Goal: Task Accomplishment & Management: Manage account settings

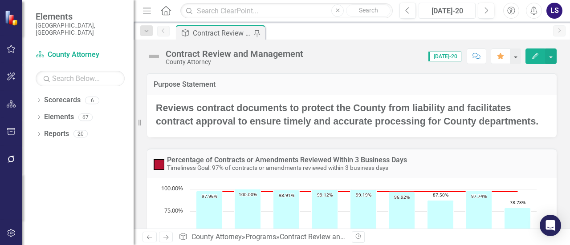
click at [461, 9] on div "[DATE]-20" at bounding box center [447, 11] width 51 height 11
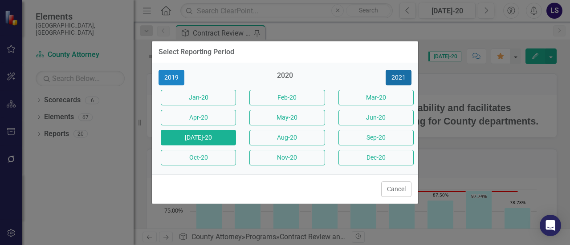
click at [402, 78] on button "2021" at bounding box center [399, 78] width 26 height 16
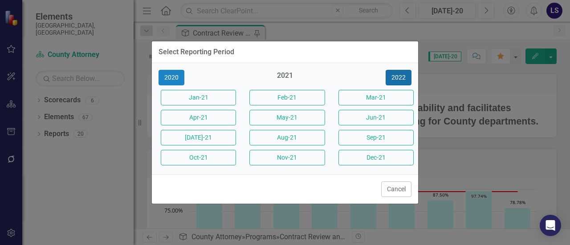
click at [402, 78] on button "2022" at bounding box center [399, 78] width 26 height 16
click at [402, 78] on button "2023" at bounding box center [399, 78] width 26 height 16
click at [402, 78] on button "2024" at bounding box center [399, 78] width 26 height 16
click at [402, 78] on button "2025" at bounding box center [399, 78] width 26 height 16
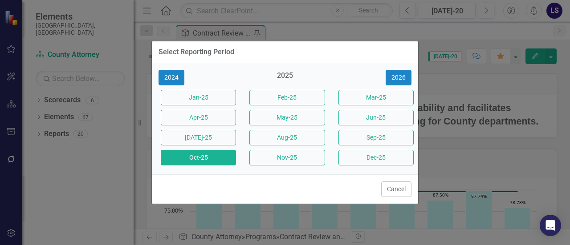
click at [200, 151] on button "Oct-25" at bounding box center [198, 158] width 75 height 16
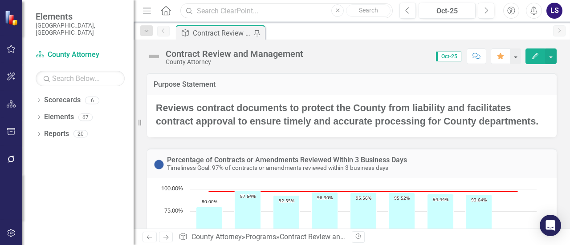
click at [255, 12] on input "text" at bounding box center [286, 11] width 212 height 16
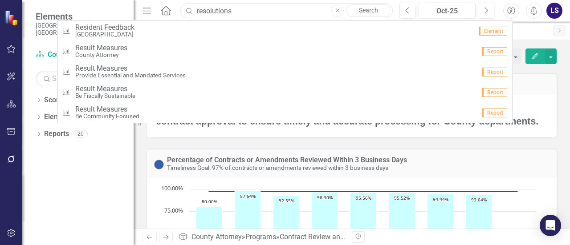
type input "resolutions"
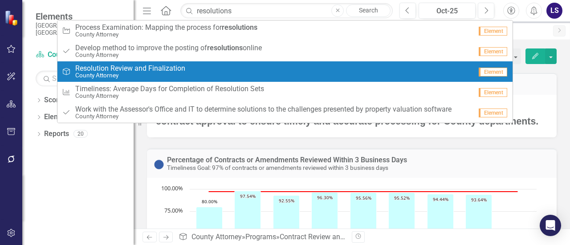
click at [111, 68] on span "Resolution Review and Finalization" at bounding box center [130, 69] width 110 height 8
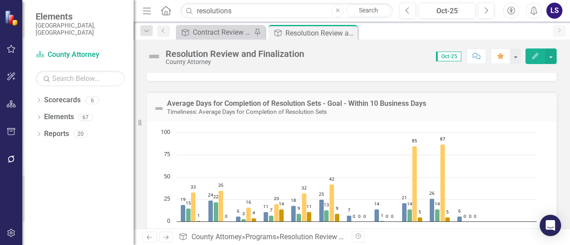
scroll to position [56, 0]
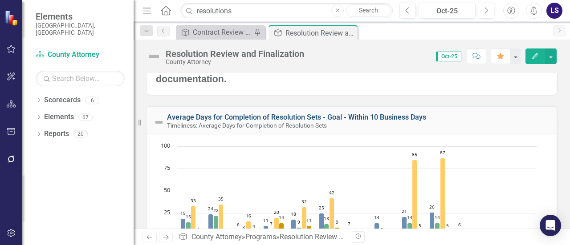
click at [277, 115] on link "Average Days for Completion of Resolution Sets - Goal - Within 10 Business Days" at bounding box center [296, 117] width 259 height 8
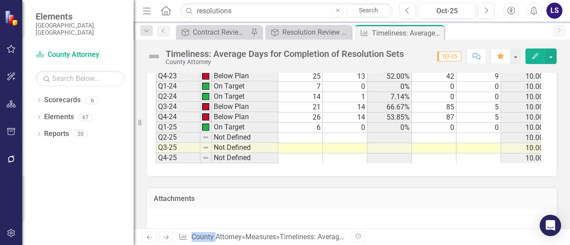
scroll to position [935, 0]
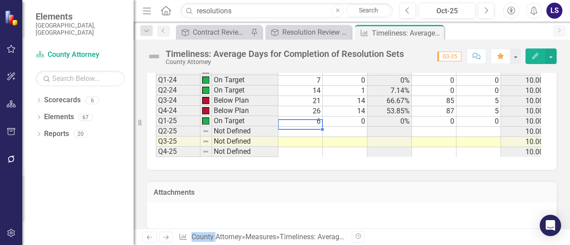
click at [302, 127] on td at bounding box center [300, 132] width 45 height 10
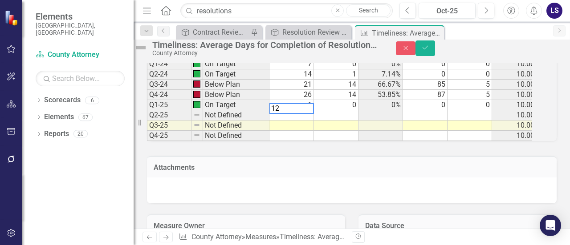
click at [353, 121] on td at bounding box center [336, 115] width 45 height 10
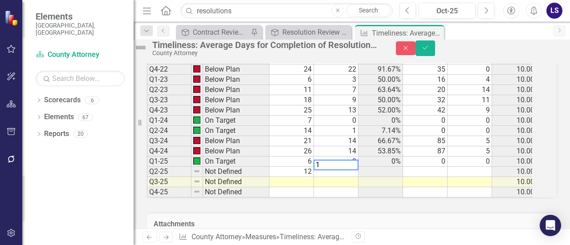
scroll to position [891, 0]
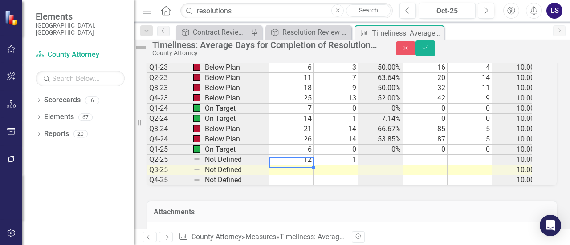
click at [313, 176] on td at bounding box center [291, 170] width 45 height 10
click at [352, 176] on td at bounding box center [336, 170] width 45 height 10
click at [359, 165] on td "1" at bounding box center [336, 160] width 45 height 10
click at [354, 176] on td at bounding box center [336, 170] width 45 height 10
type textarea "7"
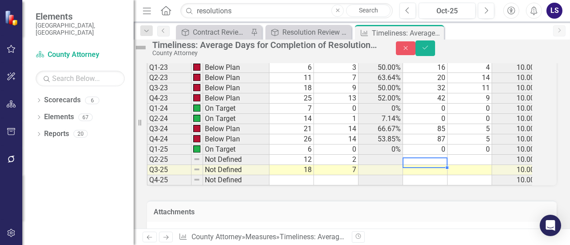
click at [439, 176] on td at bounding box center [425, 170] width 45 height 10
click at [429, 50] on icon "Save" at bounding box center [425, 48] width 8 height 6
